Goal: Navigation & Orientation: Find specific page/section

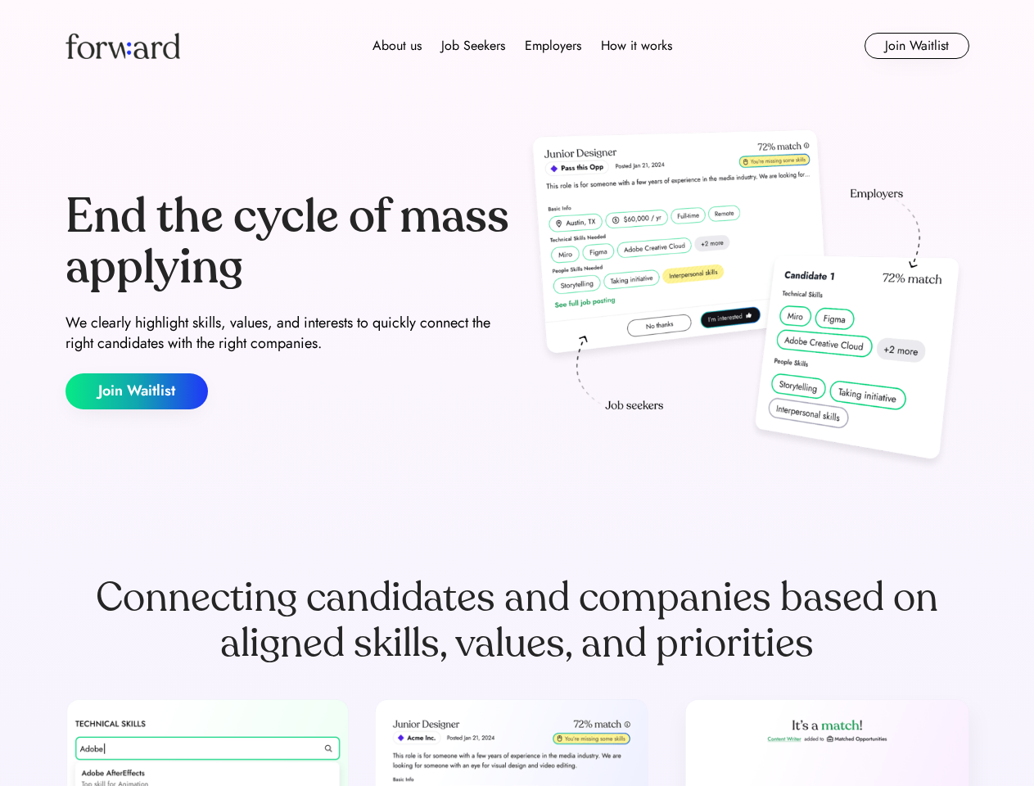
click at [517, 393] on div "End the cycle of mass applying We clearly highlight skills, values, and interes…" at bounding box center [517, 300] width 904 height 352
click at [517, 46] on div "About us Job Seekers Employers How it works" at bounding box center [522, 46] width 645 height 20
click at [123, 46] on img at bounding box center [122, 46] width 115 height 26
click at [522, 46] on div "About us Job Seekers Employers How it works" at bounding box center [522, 46] width 645 height 20
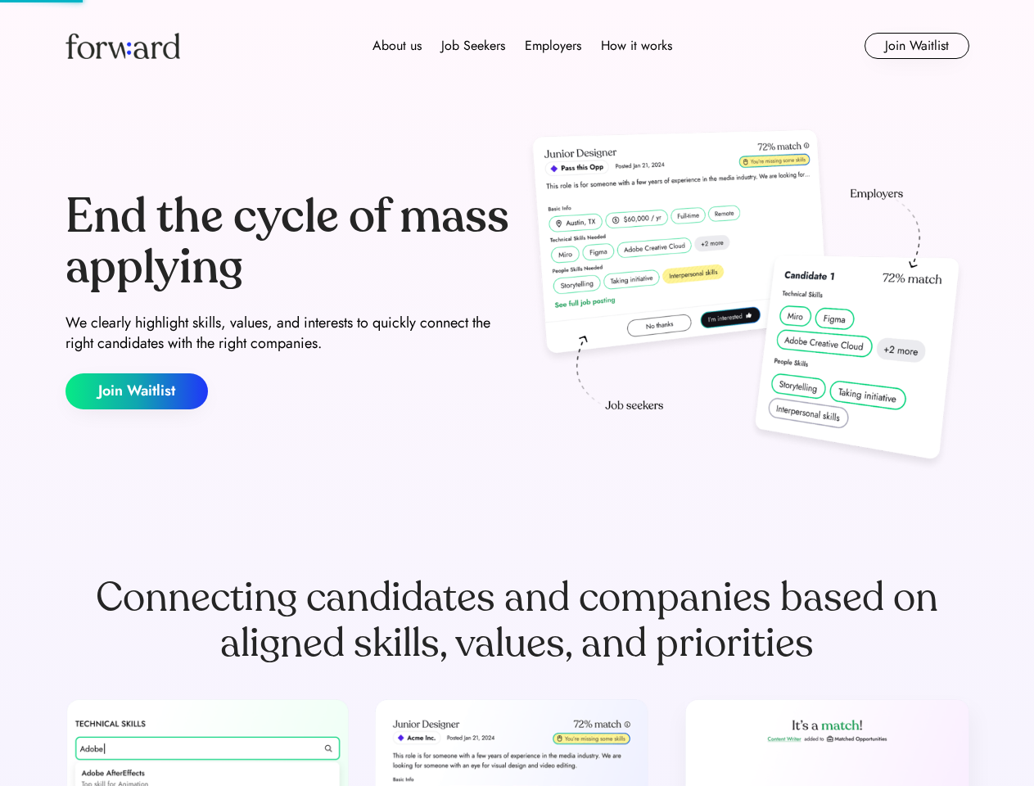
click at [397, 46] on div "About us" at bounding box center [397, 46] width 49 height 20
click at [473, 46] on div "Job Seekers" at bounding box center [473, 46] width 64 height 20
click at [553, 46] on div "Employers" at bounding box center [553, 46] width 56 height 20
click at [635, 46] on div "How it works" at bounding box center [636, 46] width 71 height 20
click at [916, 46] on button "Join Waitlist" at bounding box center [917, 46] width 105 height 26
